Goal: Use online tool/utility: Utilize a website feature to perform a specific function

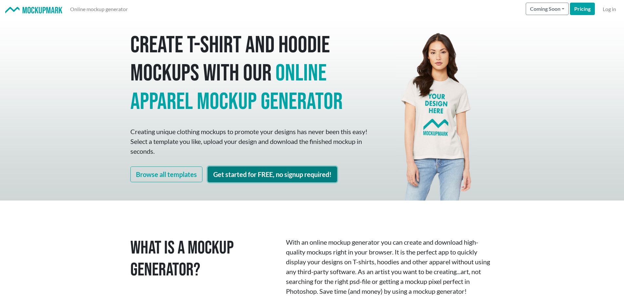
click at [254, 171] on link "Get started for FREE, no signup required!" at bounding box center [272, 175] width 129 height 16
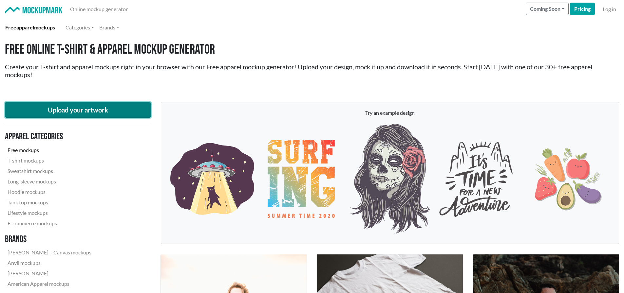
click at [96, 109] on button "Upload your artwork" at bounding box center [78, 110] width 146 height 16
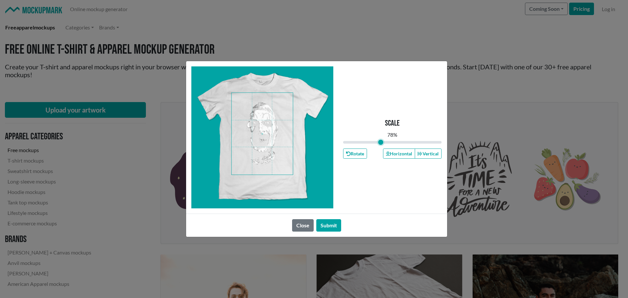
drag, startPoint x: 389, startPoint y: 141, endPoint x: 381, endPoint y: 142, distance: 7.9
type input "0.76"
click at [381, 142] on input "range" at bounding box center [392, 142] width 99 height 7
click at [266, 128] on span at bounding box center [262, 134] width 61 height 82
click at [395, 152] on button "Horizontal" at bounding box center [399, 154] width 32 height 10
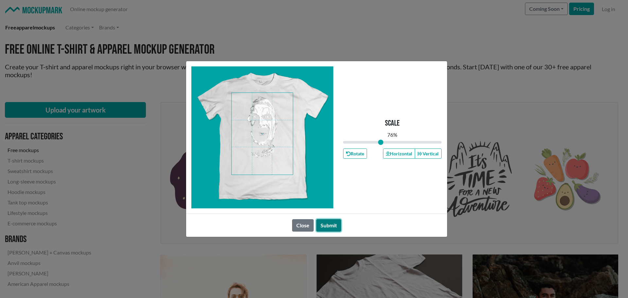
click at [330, 226] on button "Submit" at bounding box center [329, 225] width 25 height 12
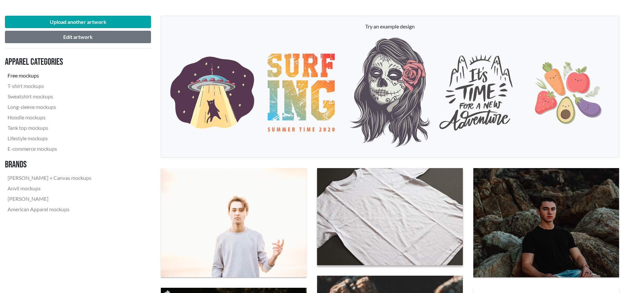
scroll to position [98, 0]
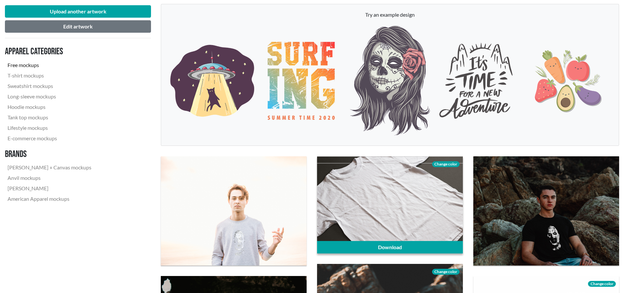
click at [446, 165] on span "Change color" at bounding box center [445, 164] width 27 height 6
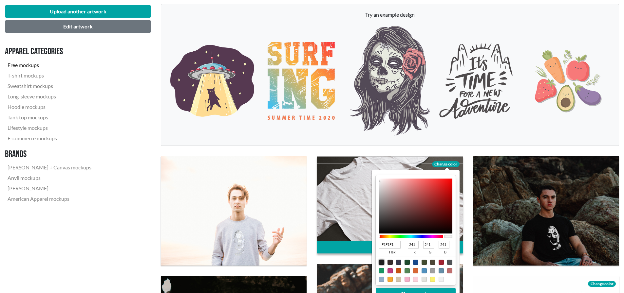
click at [382, 262] on div at bounding box center [381, 262] width 5 height 5
type input "1F1F1F"
type input "31"
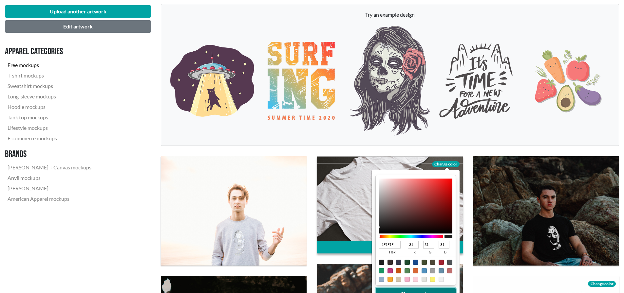
click at [424, 292] on button "Change color" at bounding box center [415, 294] width 80 height 12
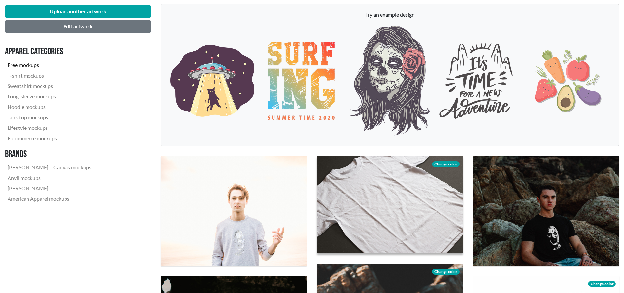
scroll to position [131, 0]
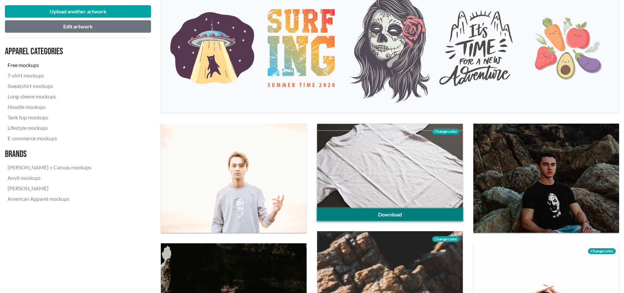
click at [432, 212] on link "Download" at bounding box center [390, 215] width 146 height 12
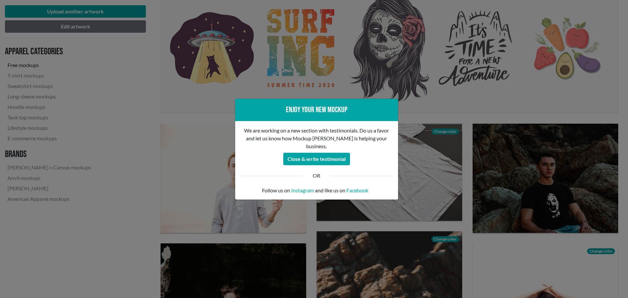
click at [440, 198] on div "Enjoy your new mockup We are working on a new section with testimonials. Do us …" at bounding box center [314, 149] width 628 height 298
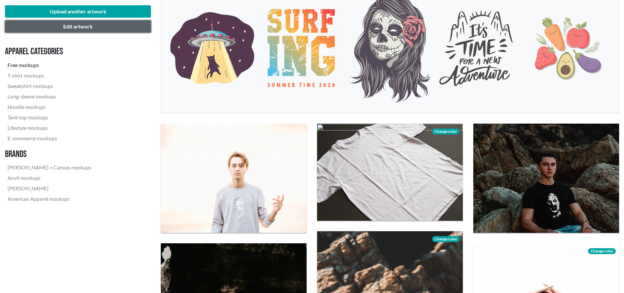
click at [109, 25] on button "Edit artwork" at bounding box center [78, 26] width 146 height 12
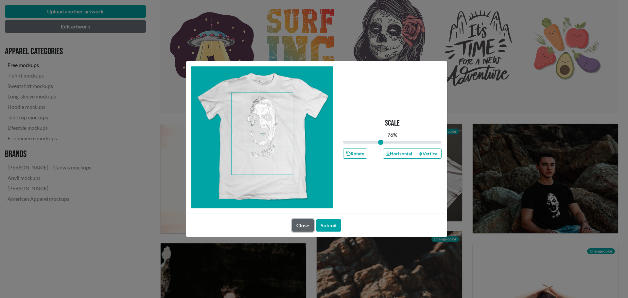
click at [302, 225] on button "Close" at bounding box center [303, 225] width 22 height 12
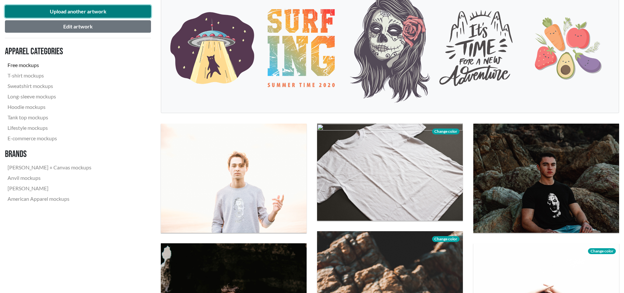
click at [76, 9] on button "Upload another artwork" at bounding box center [78, 11] width 146 height 12
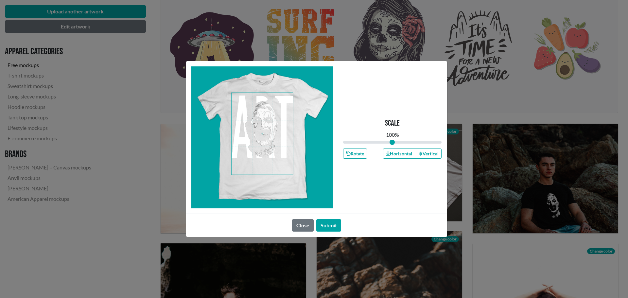
click at [268, 130] on span at bounding box center [262, 134] width 61 height 82
click at [403, 155] on button "Horizontal" at bounding box center [399, 154] width 32 height 10
click at [330, 224] on button "Submit" at bounding box center [329, 225] width 25 height 12
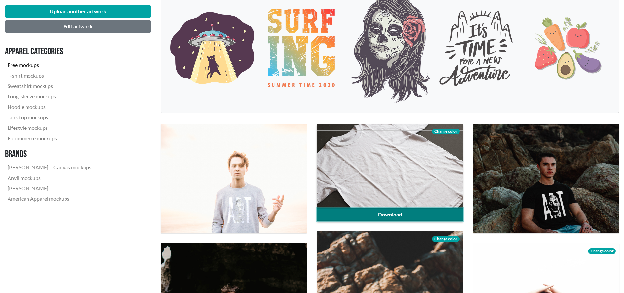
click at [433, 211] on link "Download" at bounding box center [390, 215] width 146 height 12
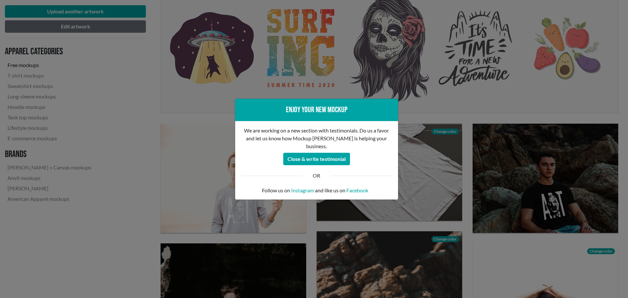
click at [464, 211] on div "Enjoy your new mockup We are working on a new section with testimonials. Do us …" at bounding box center [314, 149] width 628 height 298
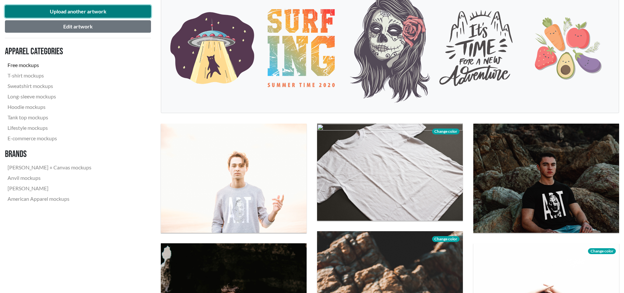
click at [104, 9] on button "Upload another artwork" at bounding box center [78, 11] width 146 height 12
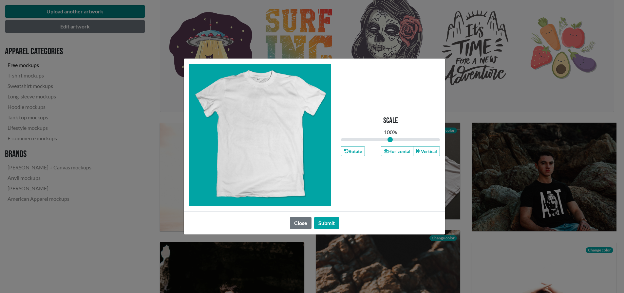
type input "1"
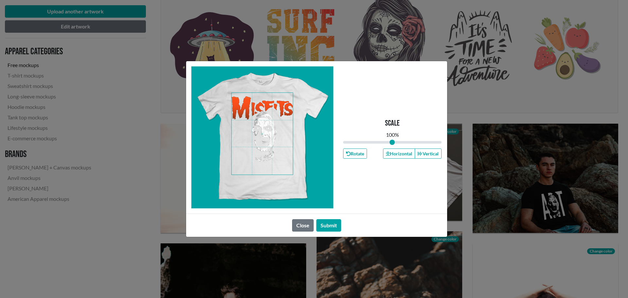
click at [268, 137] on span at bounding box center [262, 134] width 61 height 82
click at [391, 154] on button "Horizontal" at bounding box center [399, 154] width 32 height 10
drag, startPoint x: 329, startPoint y: 226, endPoint x: 387, endPoint y: 221, distance: 57.5
click at [330, 225] on button "Submit" at bounding box center [329, 225] width 25 height 12
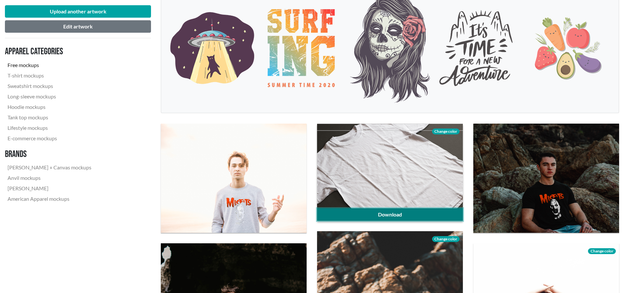
click at [439, 211] on link "Download" at bounding box center [390, 215] width 146 height 12
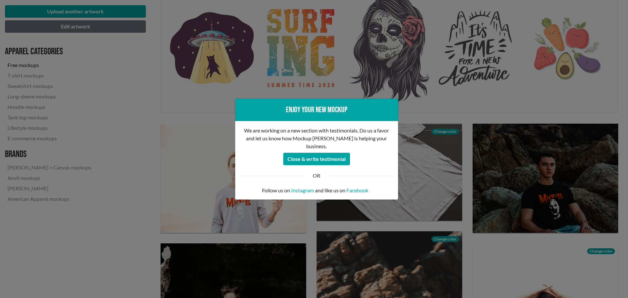
click at [468, 182] on div "Enjoy your new mockup We are working on a new section with testimonials. Do us …" at bounding box center [314, 149] width 628 height 298
